Goal: Information Seeking & Learning: Learn about a topic

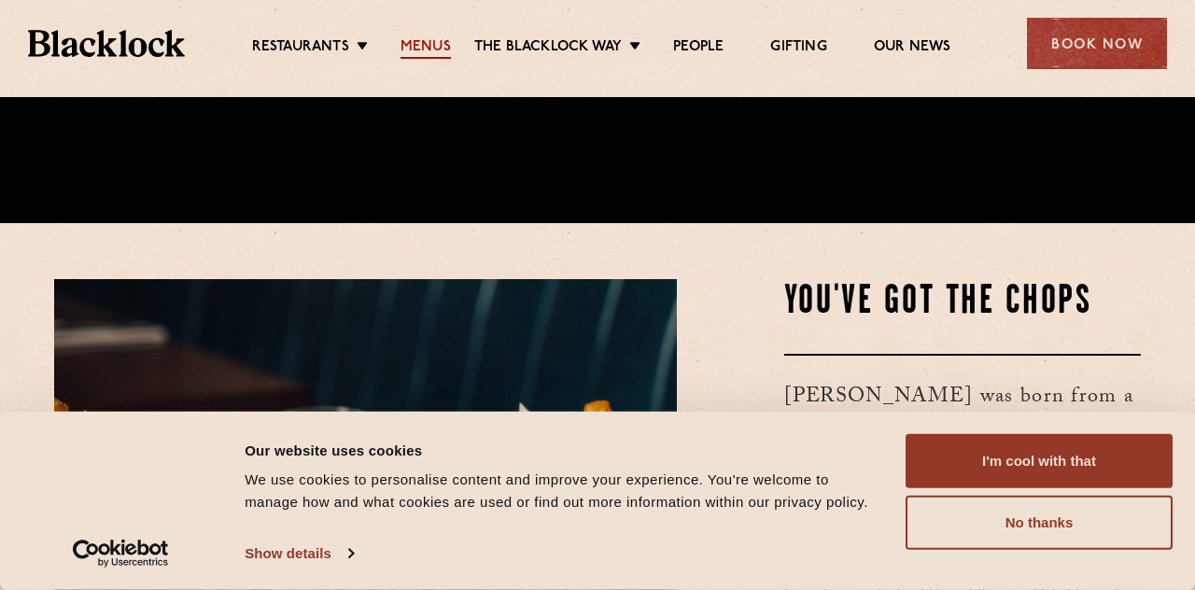
click at [418, 42] on link "Menus" at bounding box center [425, 48] width 50 height 21
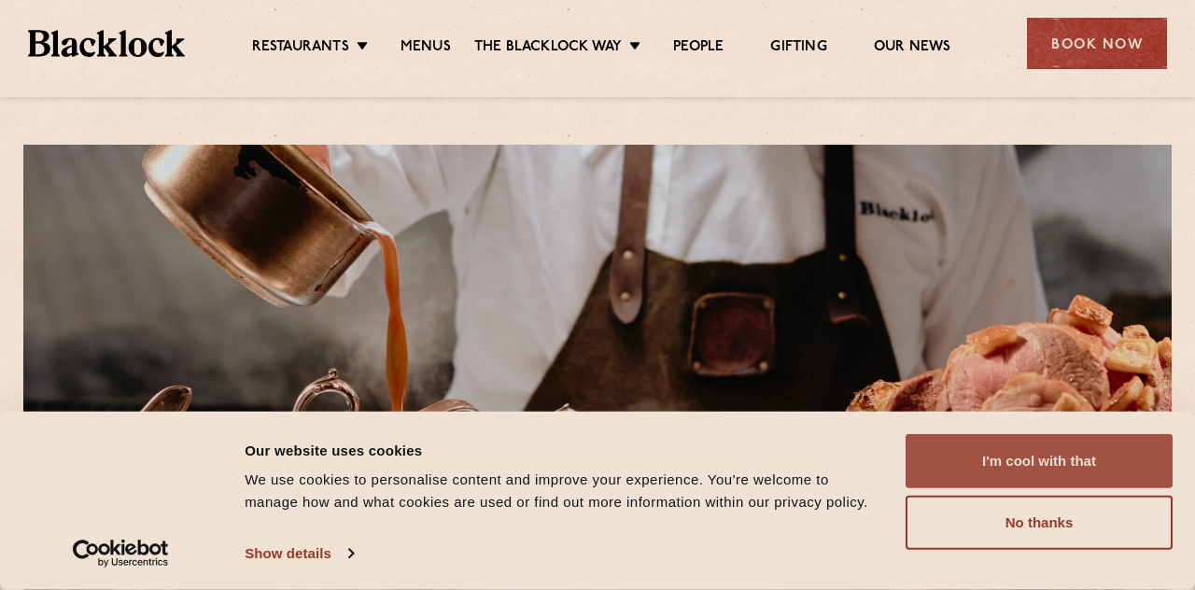
click at [1012, 458] on button "I'm cool with that" at bounding box center [1038, 461] width 267 height 54
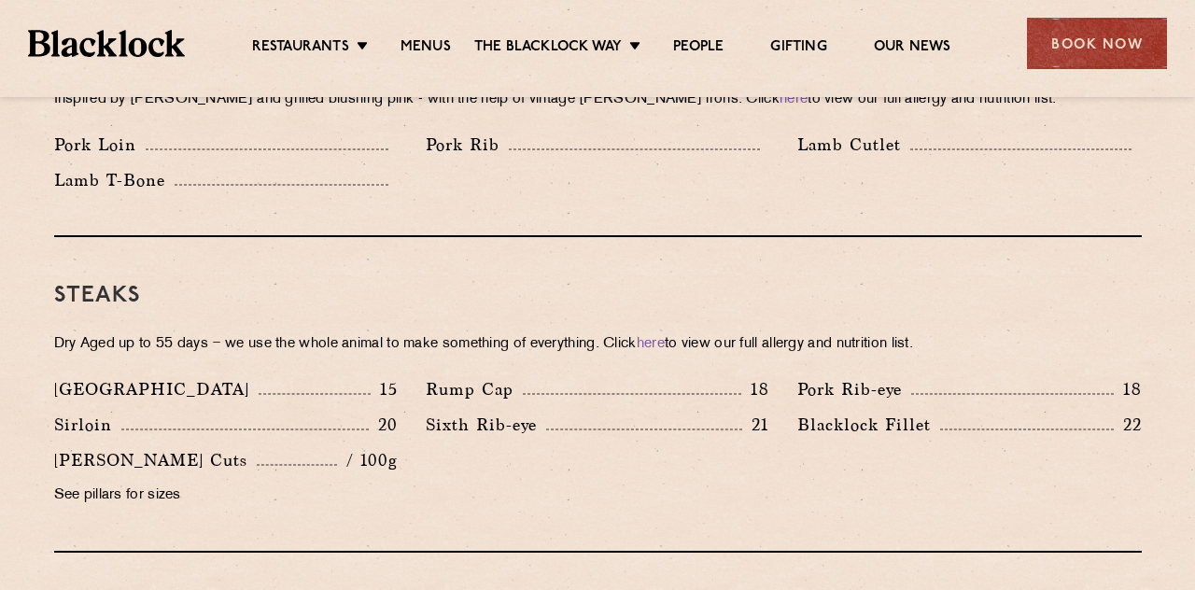
scroll to position [1601, 0]
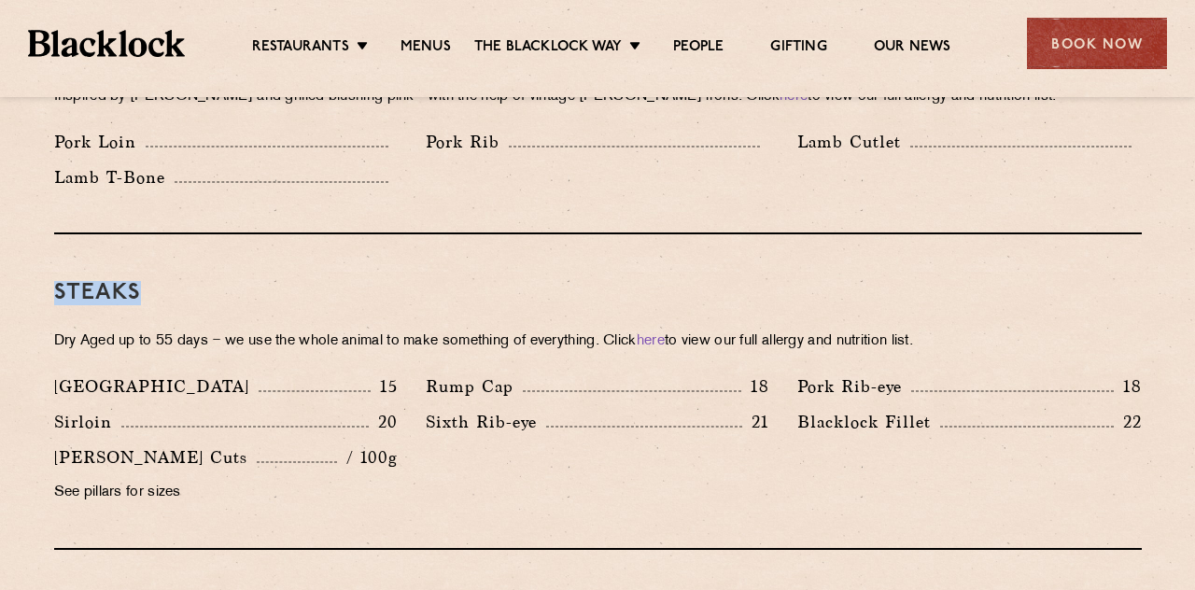
drag, startPoint x: 142, startPoint y: 269, endPoint x: 59, endPoint y: 267, distance: 83.1
click at [59, 281] on h3 "Steaks" at bounding box center [597, 293] width 1087 height 24
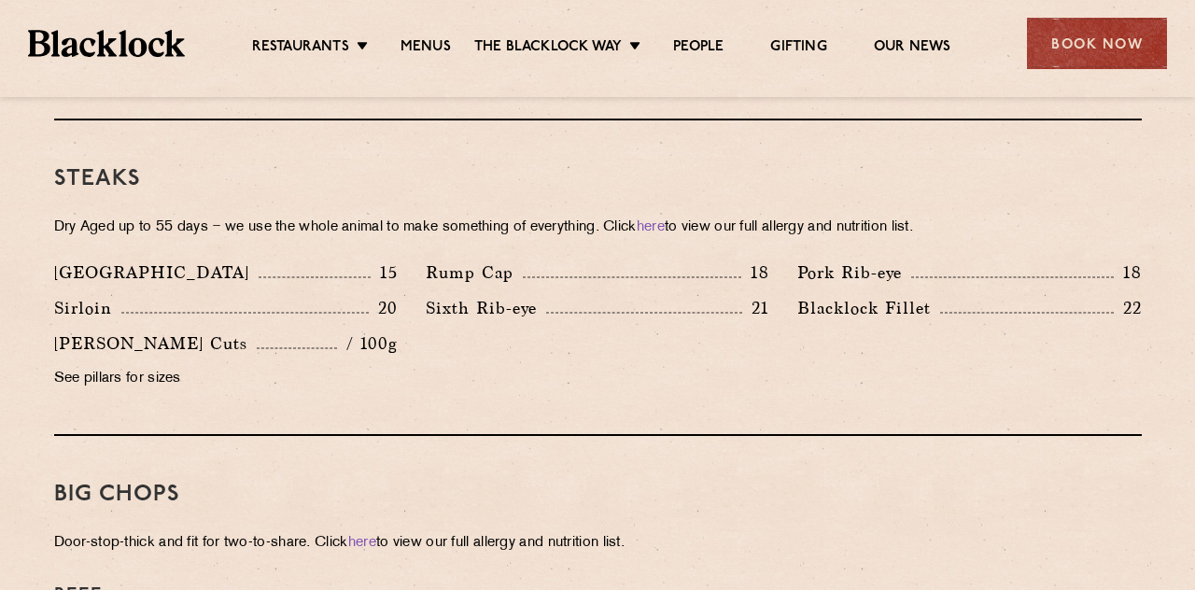
scroll to position [1822, 0]
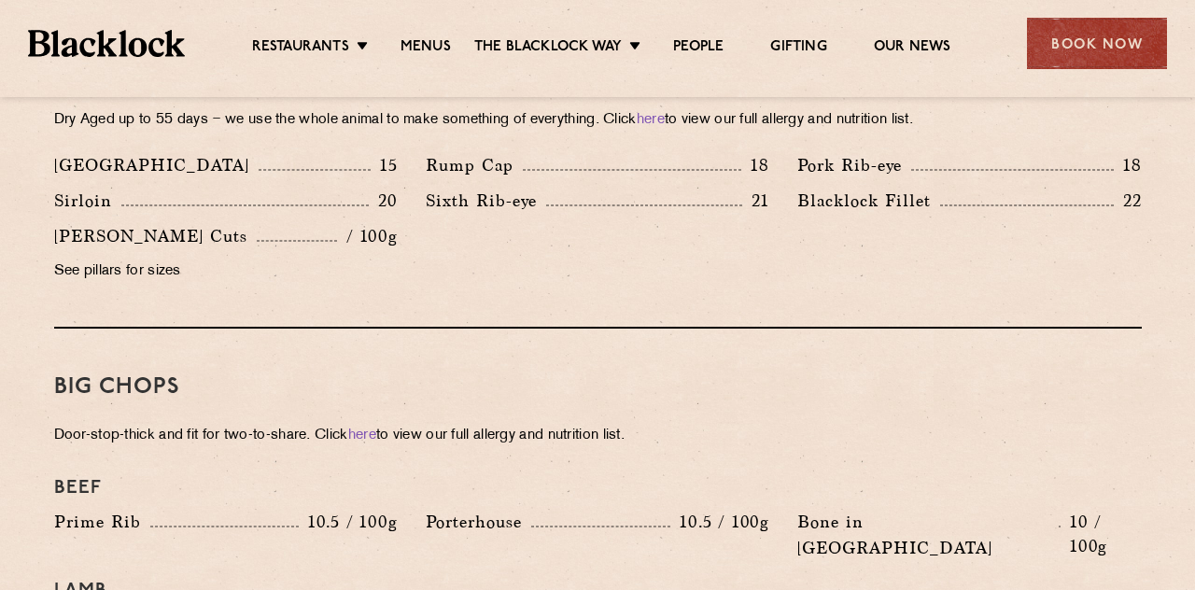
click at [76, 259] on p "See pillars for sizes" at bounding box center [225, 272] width 343 height 26
click at [73, 259] on p "See pillars for sizes" at bounding box center [225, 272] width 343 height 26
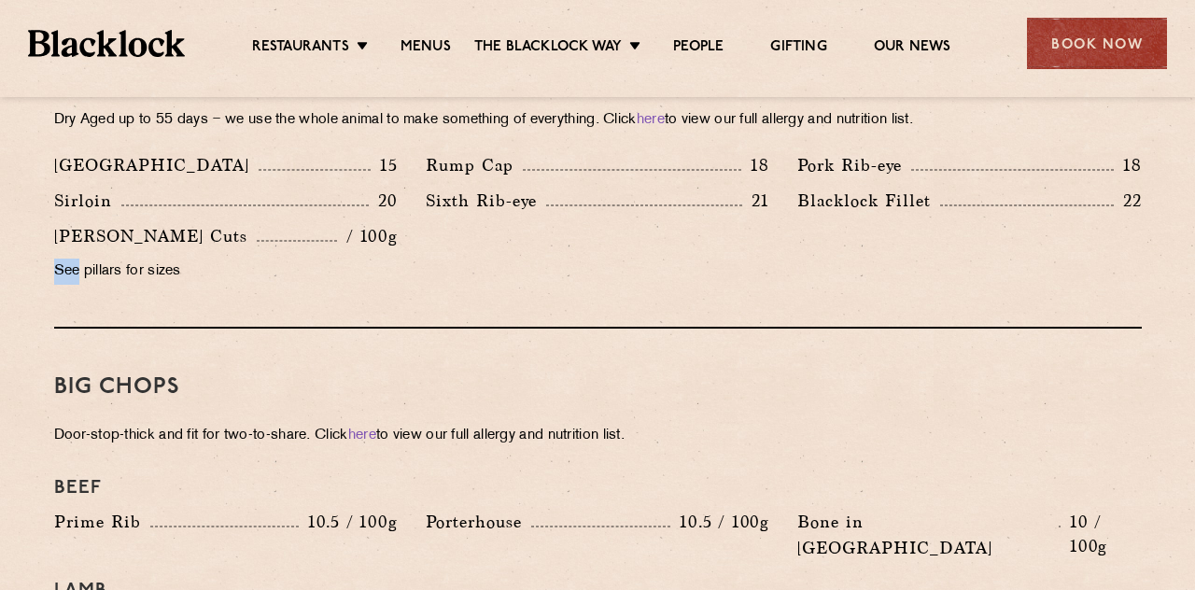
click at [104, 259] on p "See pillars for sizes" at bounding box center [225, 272] width 343 height 26
click at [159, 259] on p "See pillars for sizes" at bounding box center [225, 272] width 343 height 26
click at [323, 259] on p "See pillars for sizes" at bounding box center [225, 272] width 343 height 26
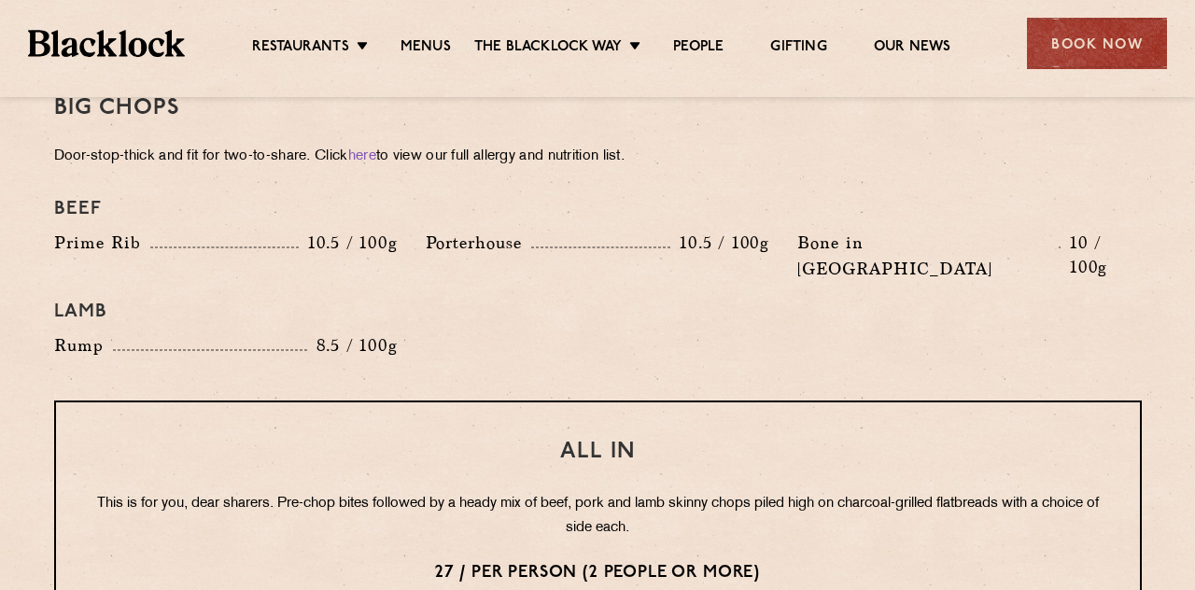
scroll to position [2076, 0]
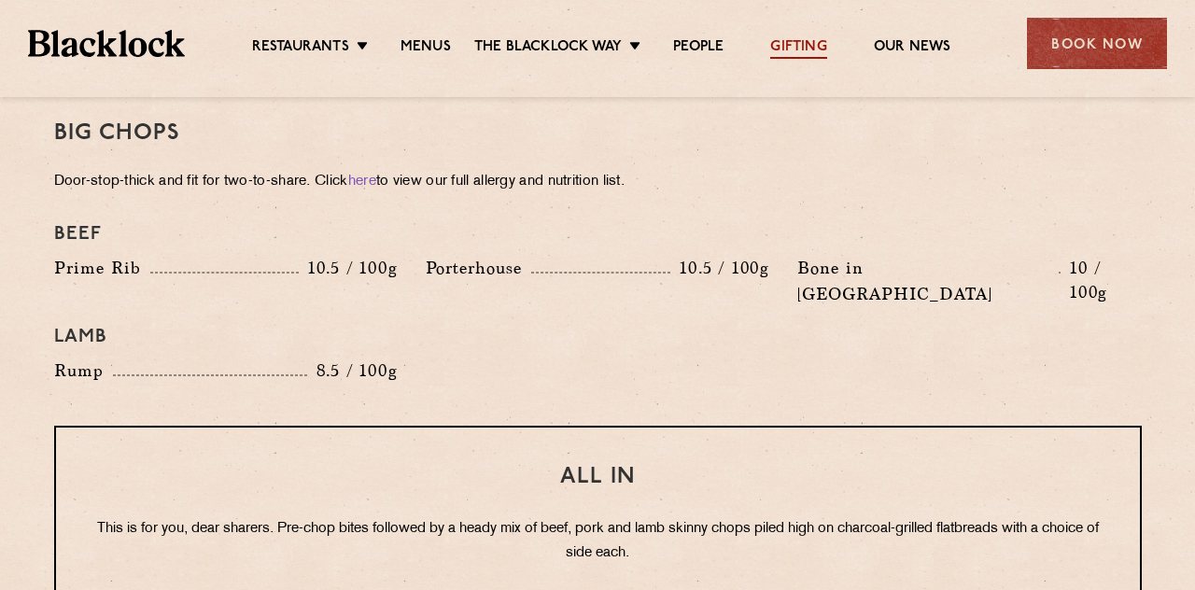
click at [800, 47] on link "Gifting" at bounding box center [798, 48] width 56 height 21
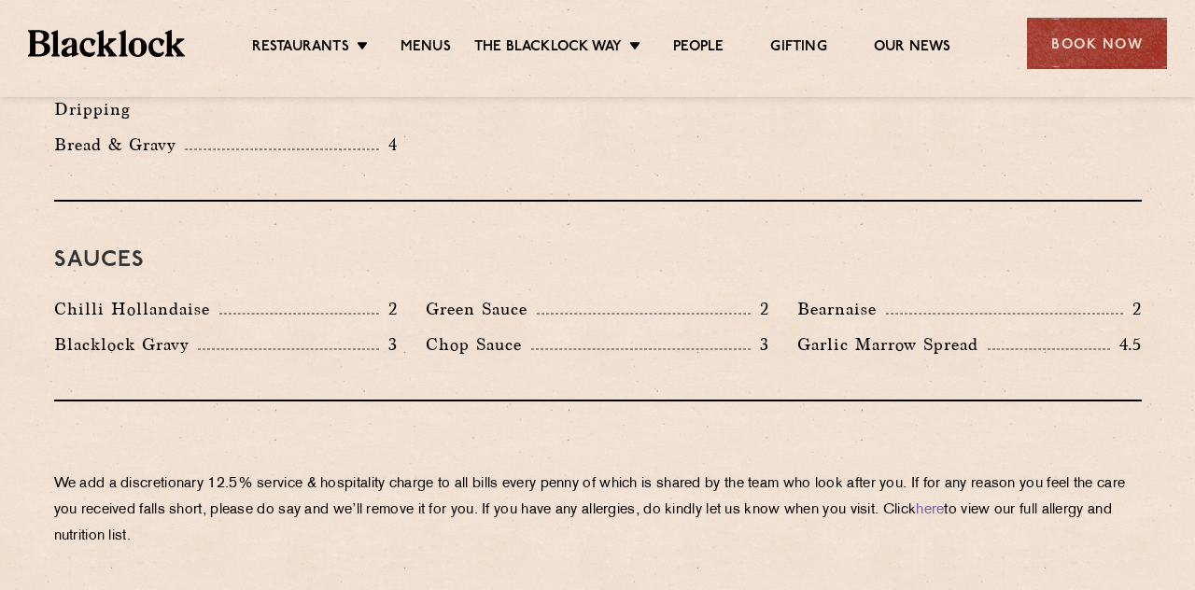
scroll to position [3023, 0]
